Goal: Browse casually: Explore the website without a specific task or goal

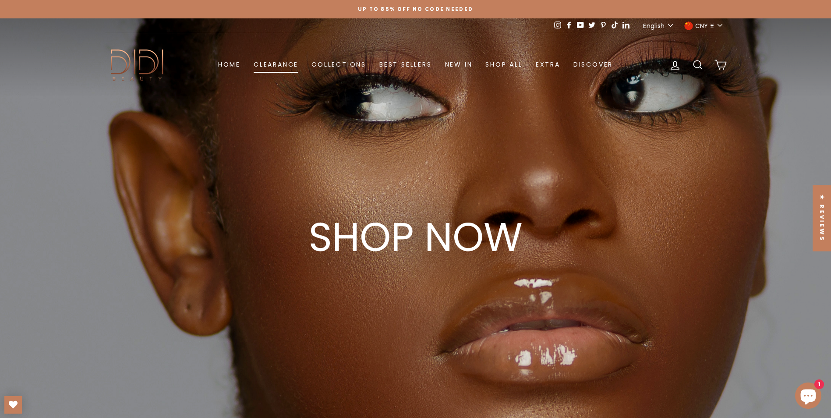
click at [269, 65] on link "Clearance" at bounding box center [276, 64] width 58 height 16
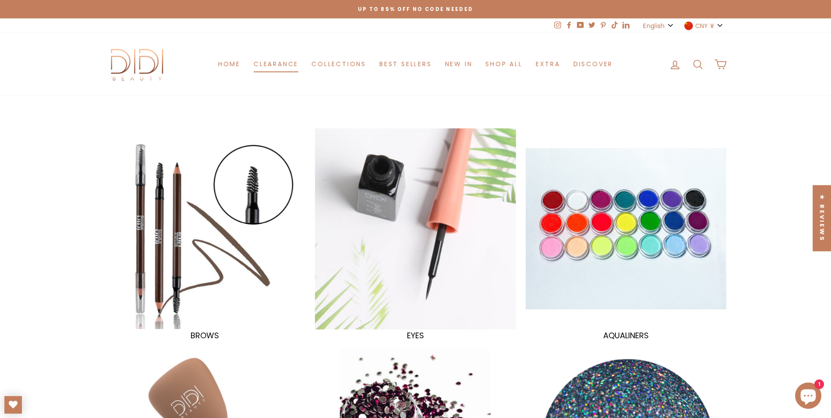
click at [286, 68] on link "Clearance" at bounding box center [276, 64] width 58 height 16
click at [401, 68] on link "Best Sellers" at bounding box center [406, 64] width 66 height 16
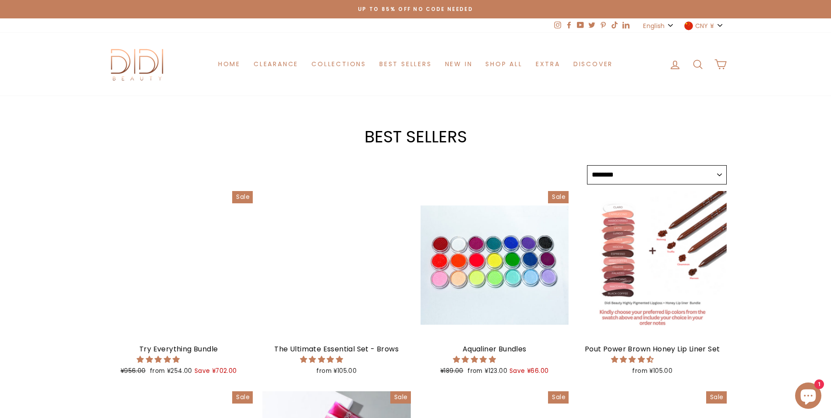
select select "******"
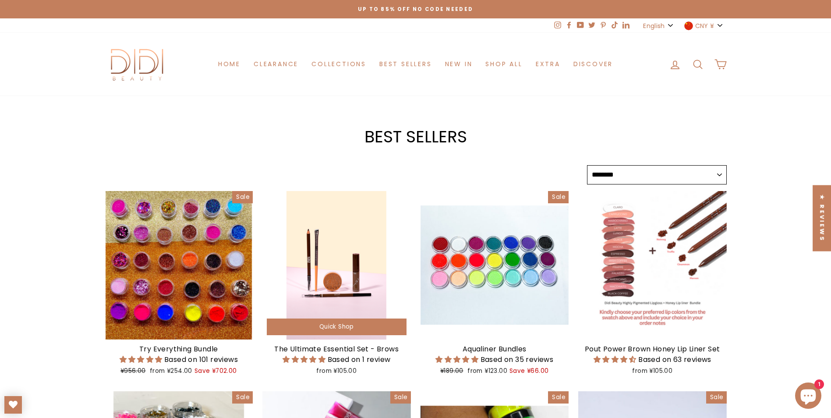
click at [339, 277] on div at bounding box center [336, 265] width 148 height 148
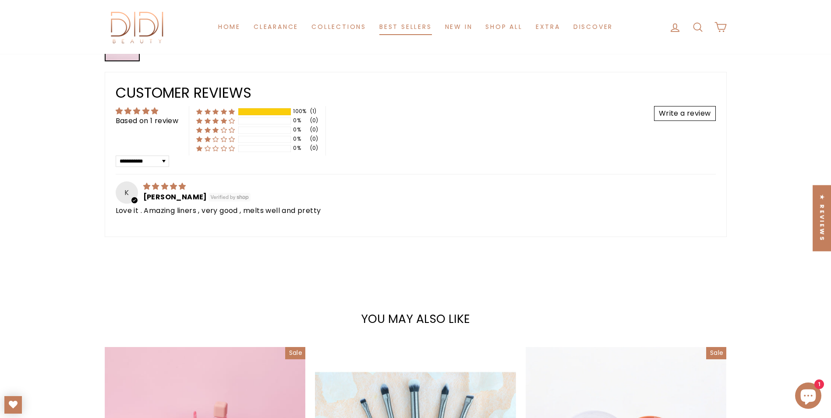
scroll to position [569, 0]
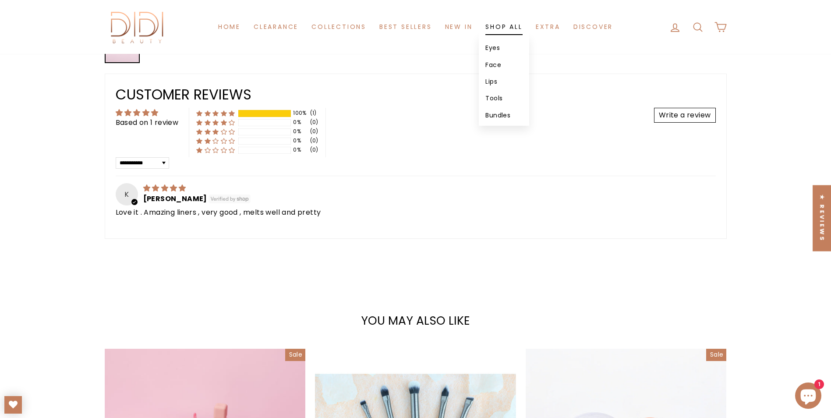
click at [498, 32] on link "Shop All" at bounding box center [504, 27] width 50 height 16
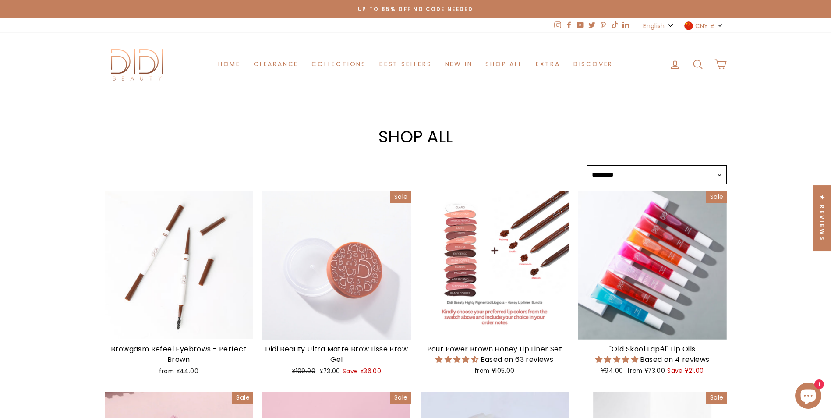
select select "******"
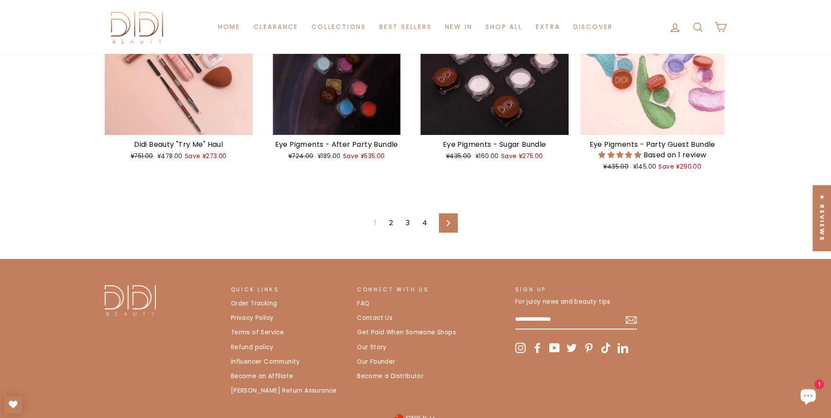
scroll to position [1445, 0]
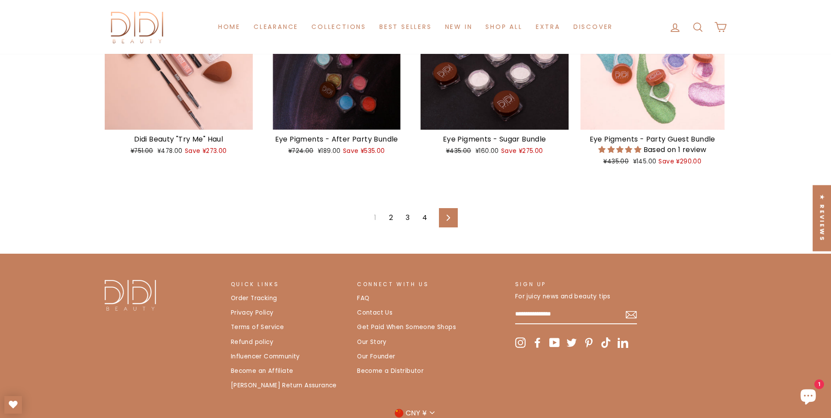
click at [392, 217] on link "2" at bounding box center [391, 218] width 14 height 14
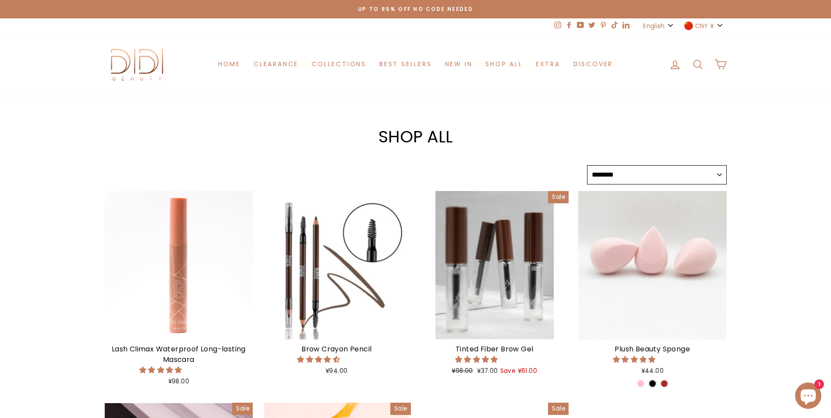
select select "******"
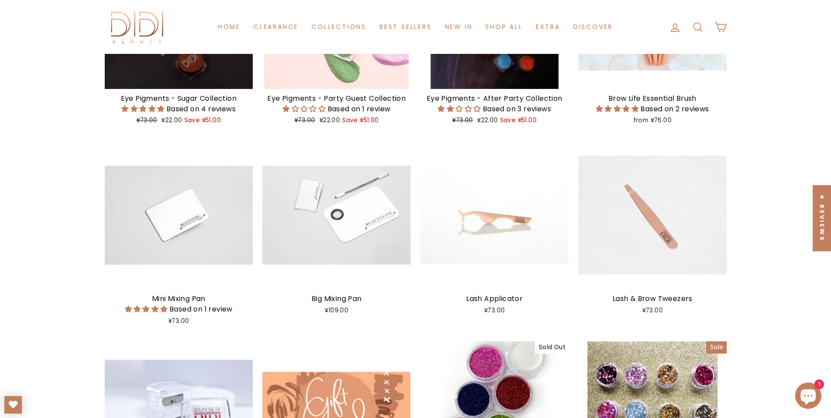
scroll to position [482, 0]
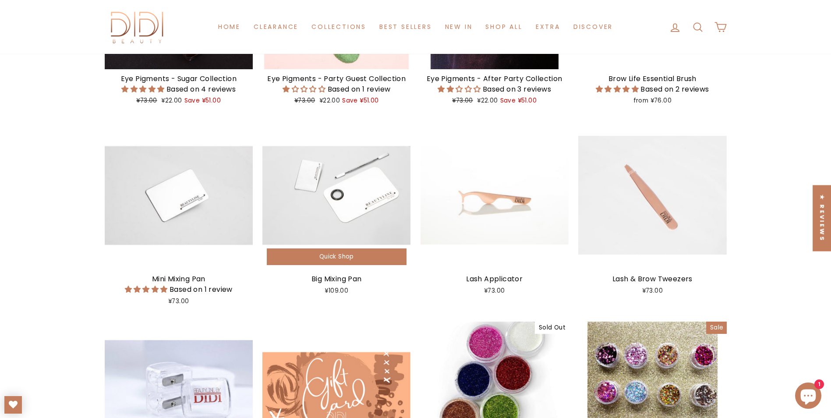
click at [345, 219] on div at bounding box center [336, 195] width 148 height 148
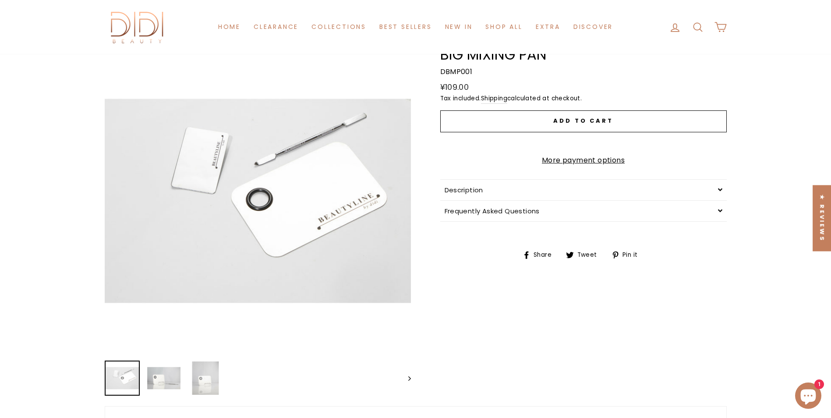
scroll to position [44, 0]
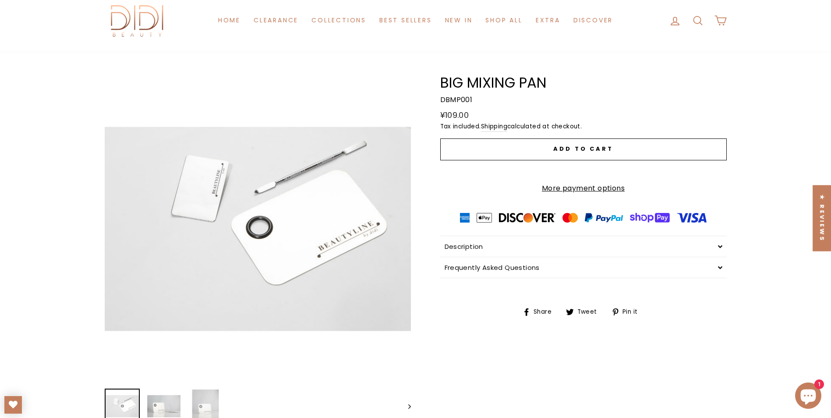
click at [459, 251] on span "Description" at bounding box center [464, 246] width 39 height 9
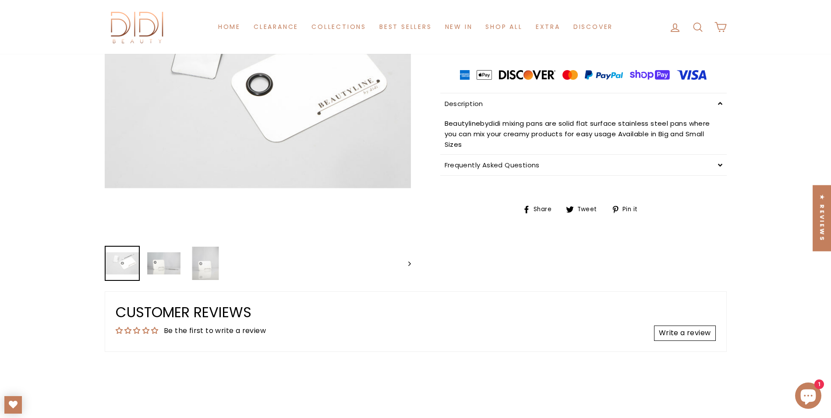
scroll to position [86, 0]
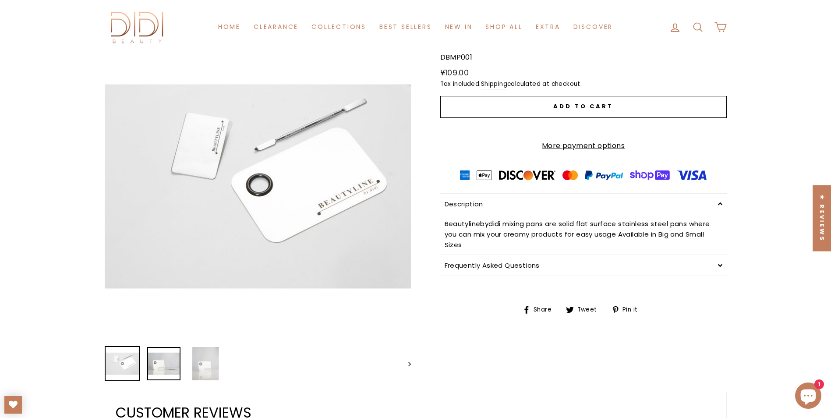
click at [172, 365] on img at bounding box center [163, 363] width 33 height 33
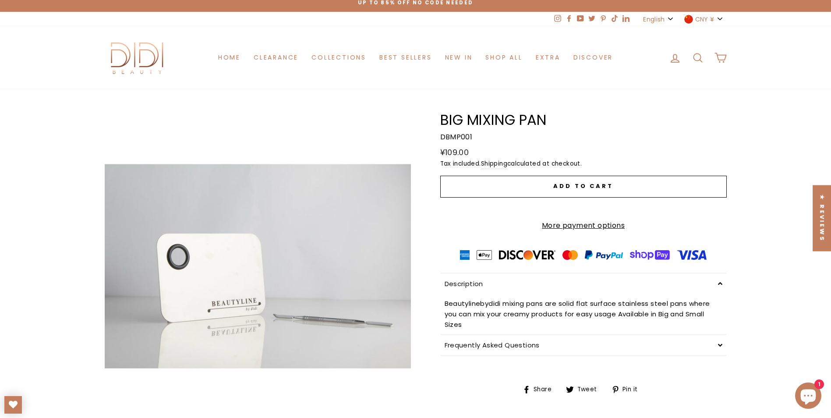
scroll to position [0, 0]
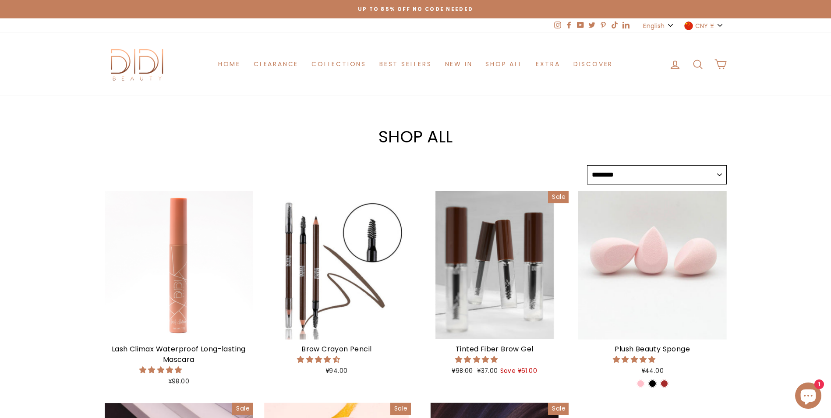
select select "******"
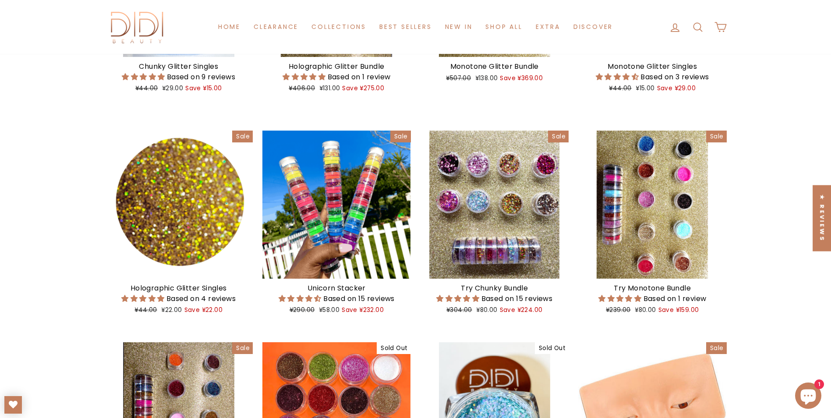
scroll to position [1358, 0]
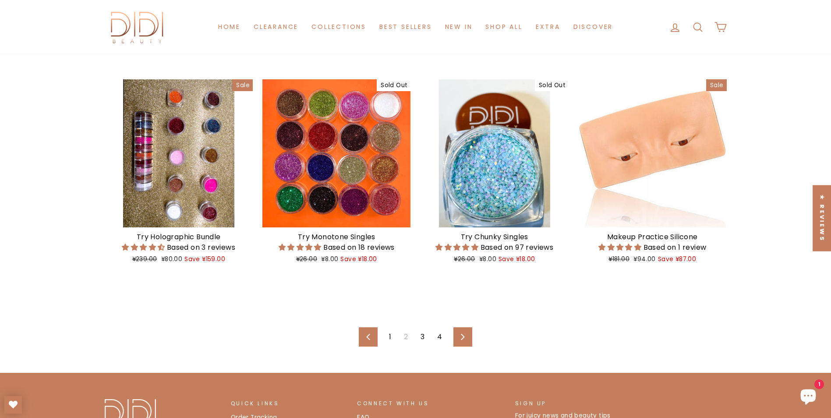
click at [422, 336] on link "3" at bounding box center [422, 337] width 14 height 14
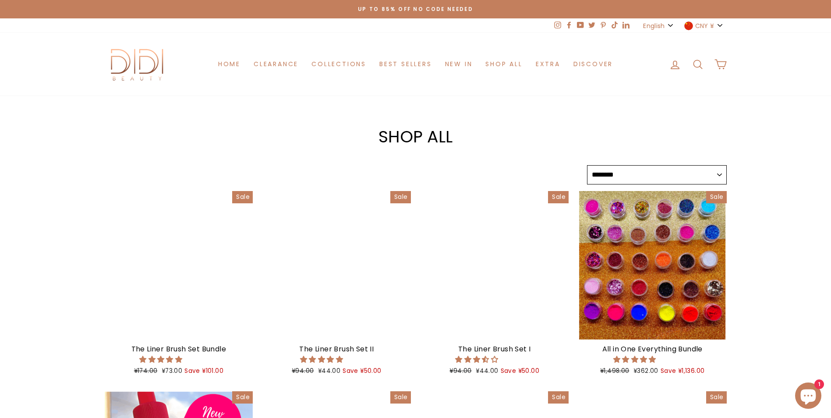
select select "******"
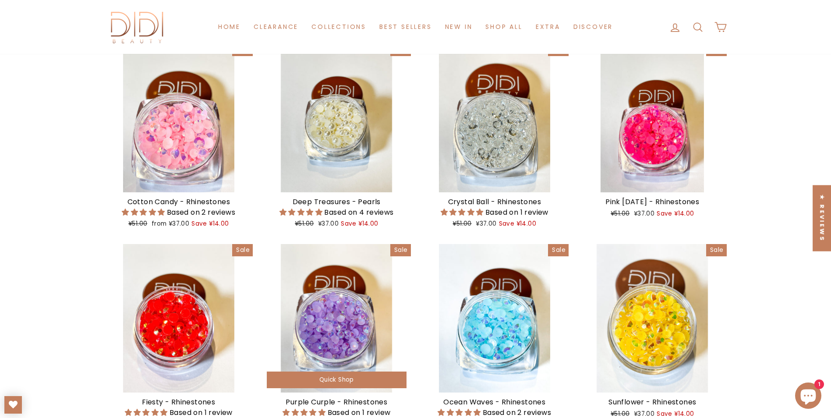
scroll to position [1358, 0]
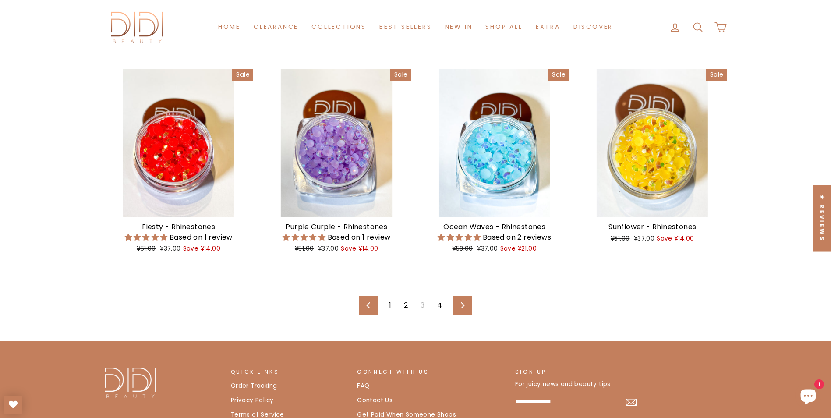
click at [439, 302] on link "4" at bounding box center [439, 305] width 15 height 14
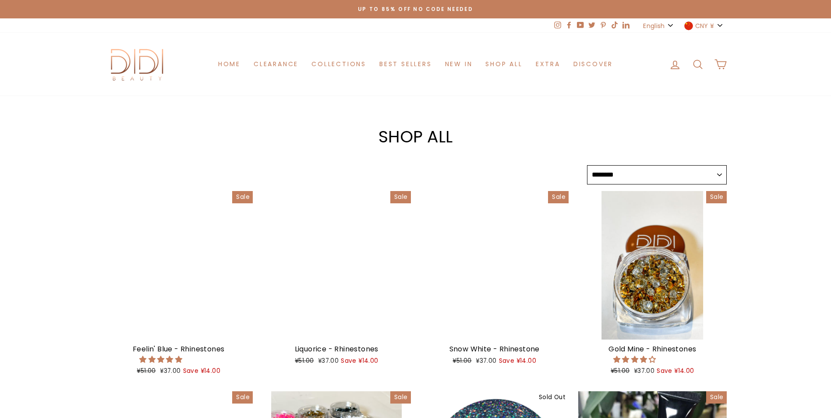
select select "******"
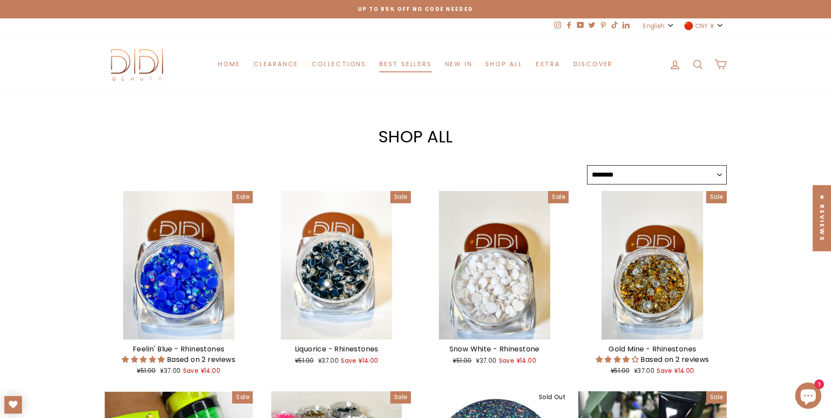
click at [409, 60] on link "Best Sellers" at bounding box center [406, 64] width 66 height 16
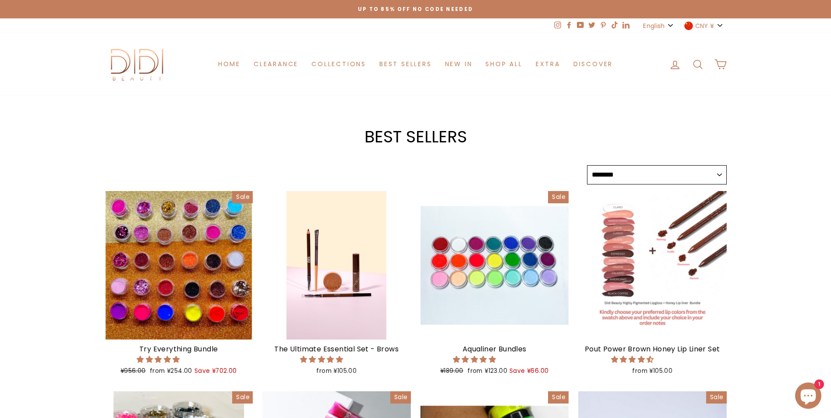
select select "******"
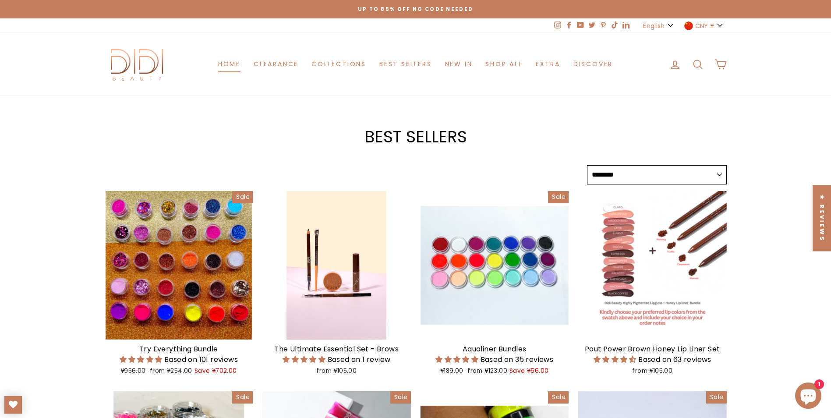
click at [241, 65] on link "Home" at bounding box center [229, 64] width 35 height 16
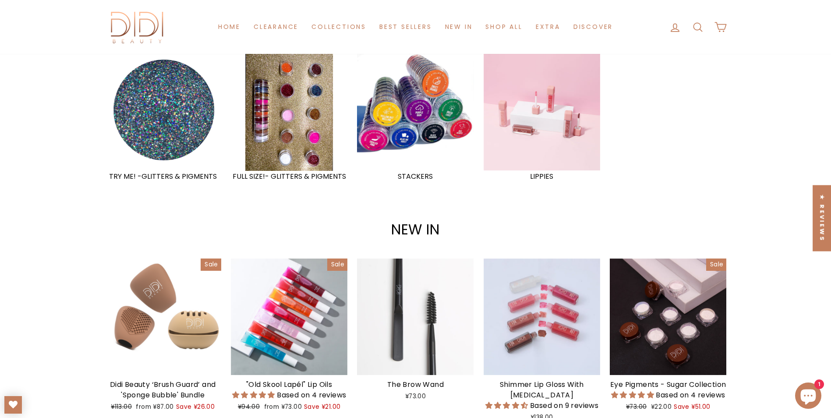
scroll to position [964, 0]
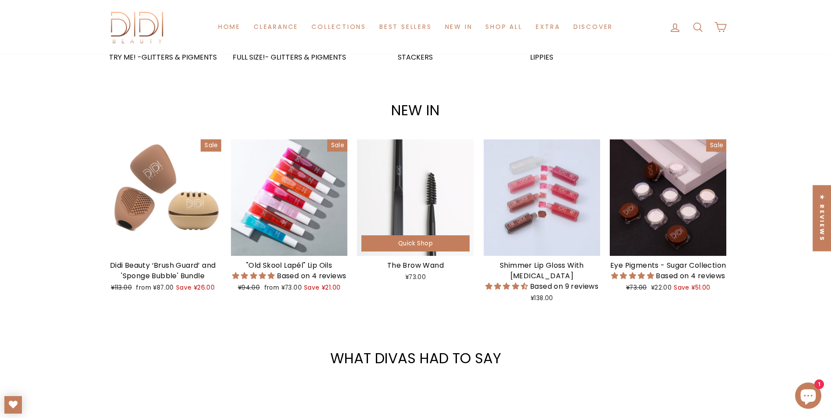
click at [437, 215] on div at bounding box center [415, 197] width 116 height 116
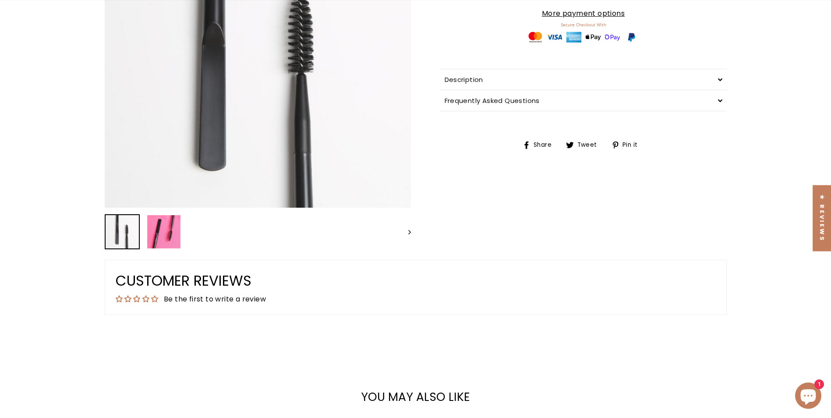
scroll to position [219, 0]
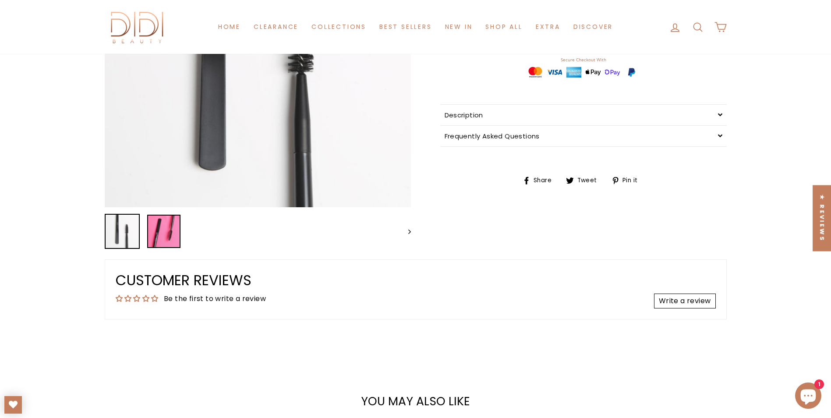
click at [180, 241] on img at bounding box center [163, 231] width 33 height 33
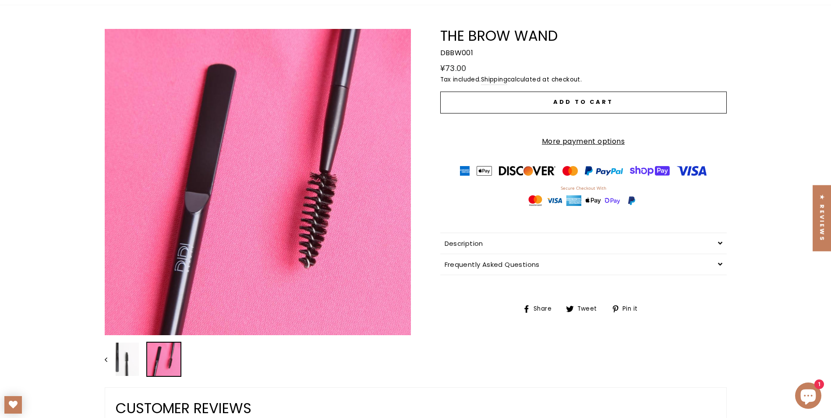
scroll to position [0, 0]
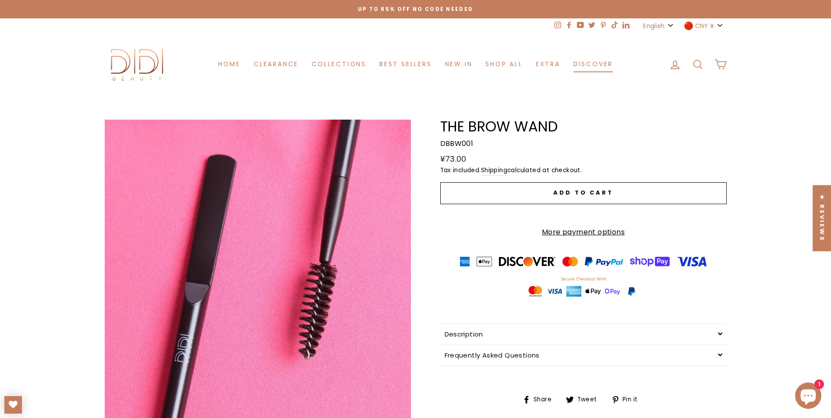
click at [582, 64] on link "Discover" at bounding box center [593, 64] width 53 height 16
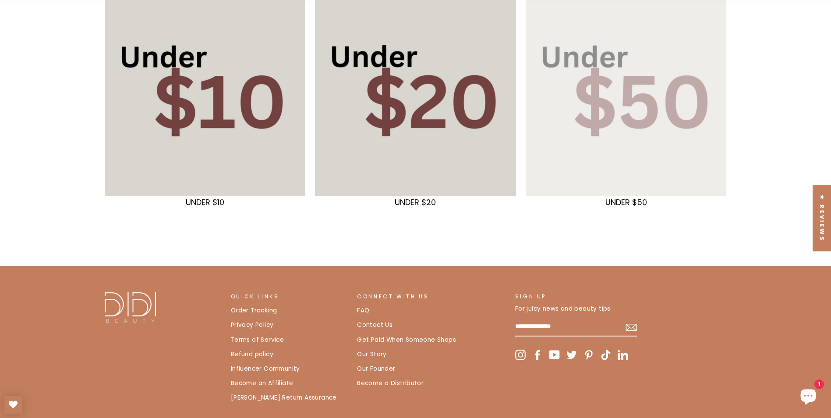
scroll to position [219, 0]
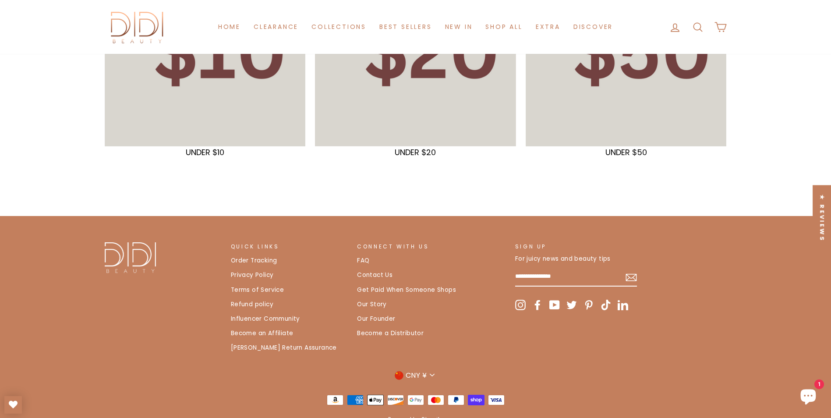
click at [356, 271] on div "CONNECT WITH US CONNECT WITH US FAQ Contact Us Get Paid When Someone Shops Our …" at bounding box center [426, 291] width 158 height 99
click at [378, 307] on link "Our Story" at bounding box center [372, 304] width 30 height 13
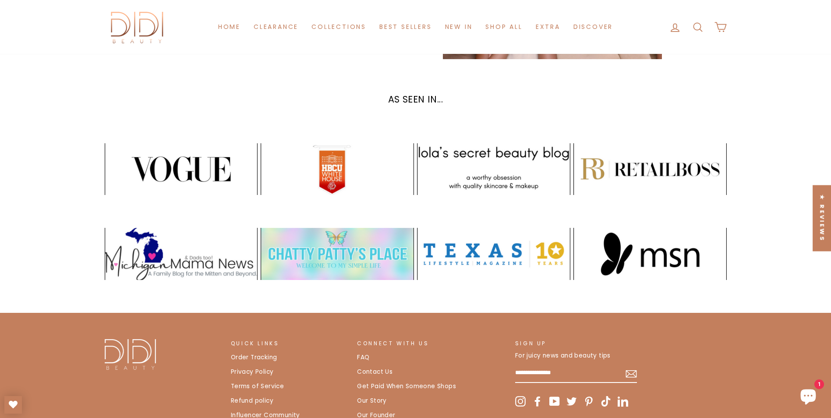
scroll to position [1843, 0]
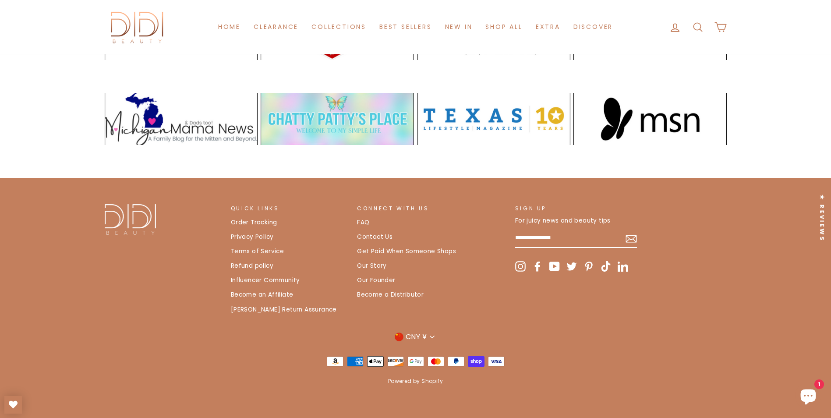
click at [372, 265] on link "Our Story" at bounding box center [372, 265] width 30 height 13
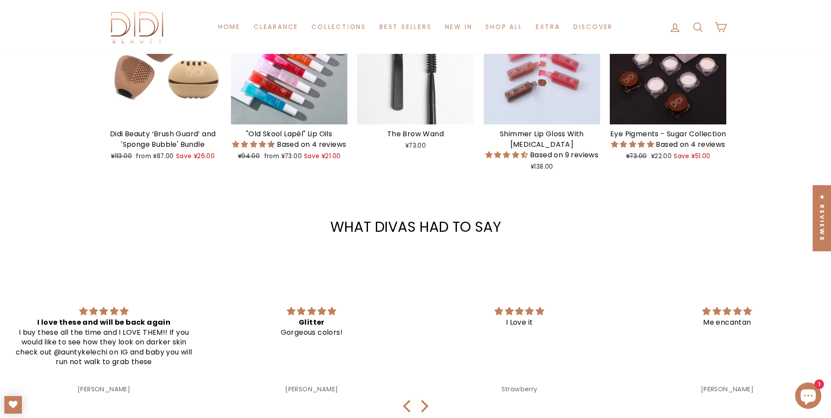
scroll to position [920, 0]
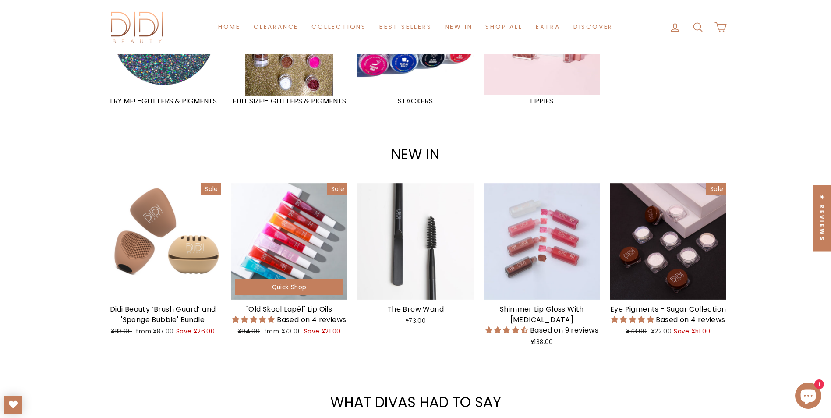
click at [294, 248] on div at bounding box center [289, 241] width 116 height 116
